Goal: Check status

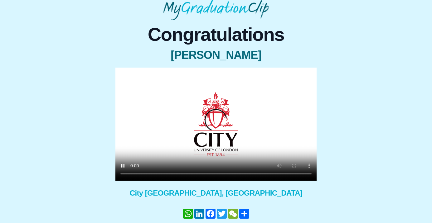
scroll to position [32, 0]
